Goal: Book appointment/travel/reservation

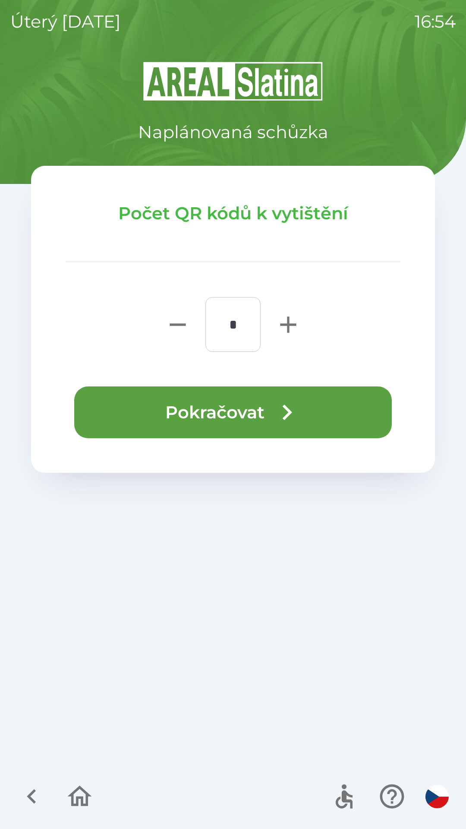
click at [87, 795] on icon "button" at bounding box center [80, 796] width 24 height 21
click at [78, 791] on icon "button" at bounding box center [79, 796] width 29 height 29
click at [71, 806] on icon "button" at bounding box center [79, 796] width 29 height 29
click at [67, 787] on icon "button" at bounding box center [79, 796] width 29 height 29
